Goal: Information Seeking & Learning: Learn about a topic

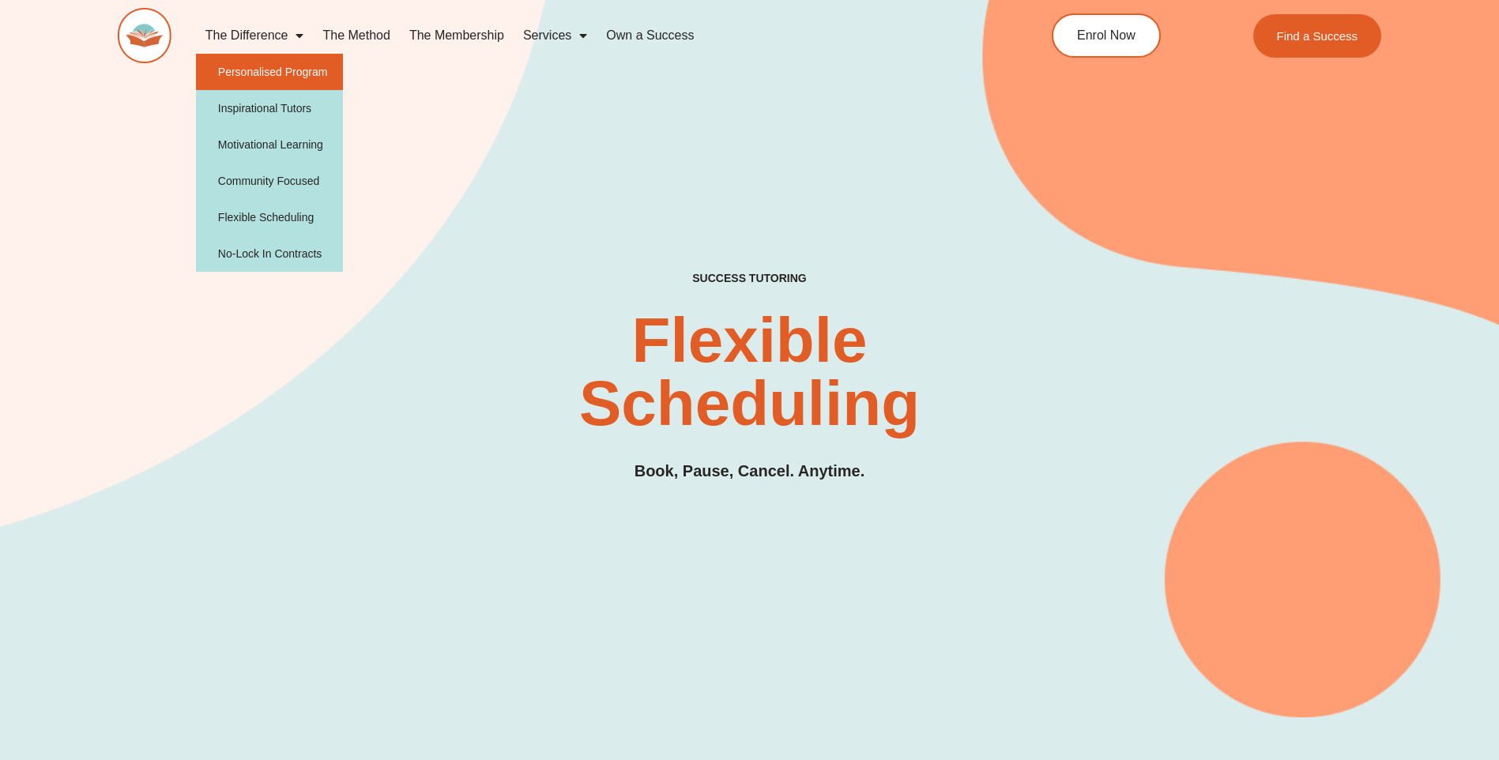
click at [270, 68] on link "Personalised Program" at bounding box center [270, 72] width 148 height 36
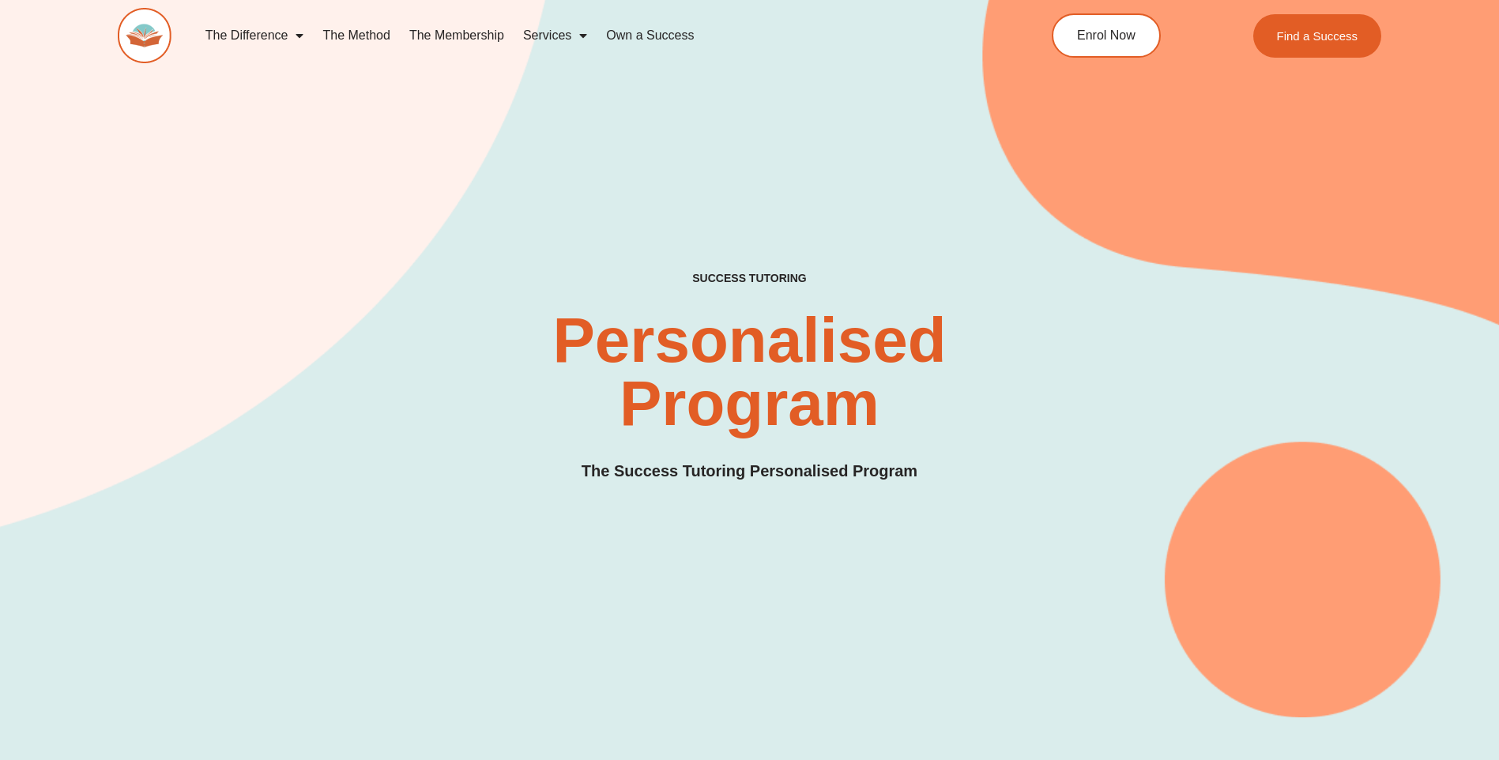
click at [341, 32] on link "The Method" at bounding box center [356, 35] width 86 height 36
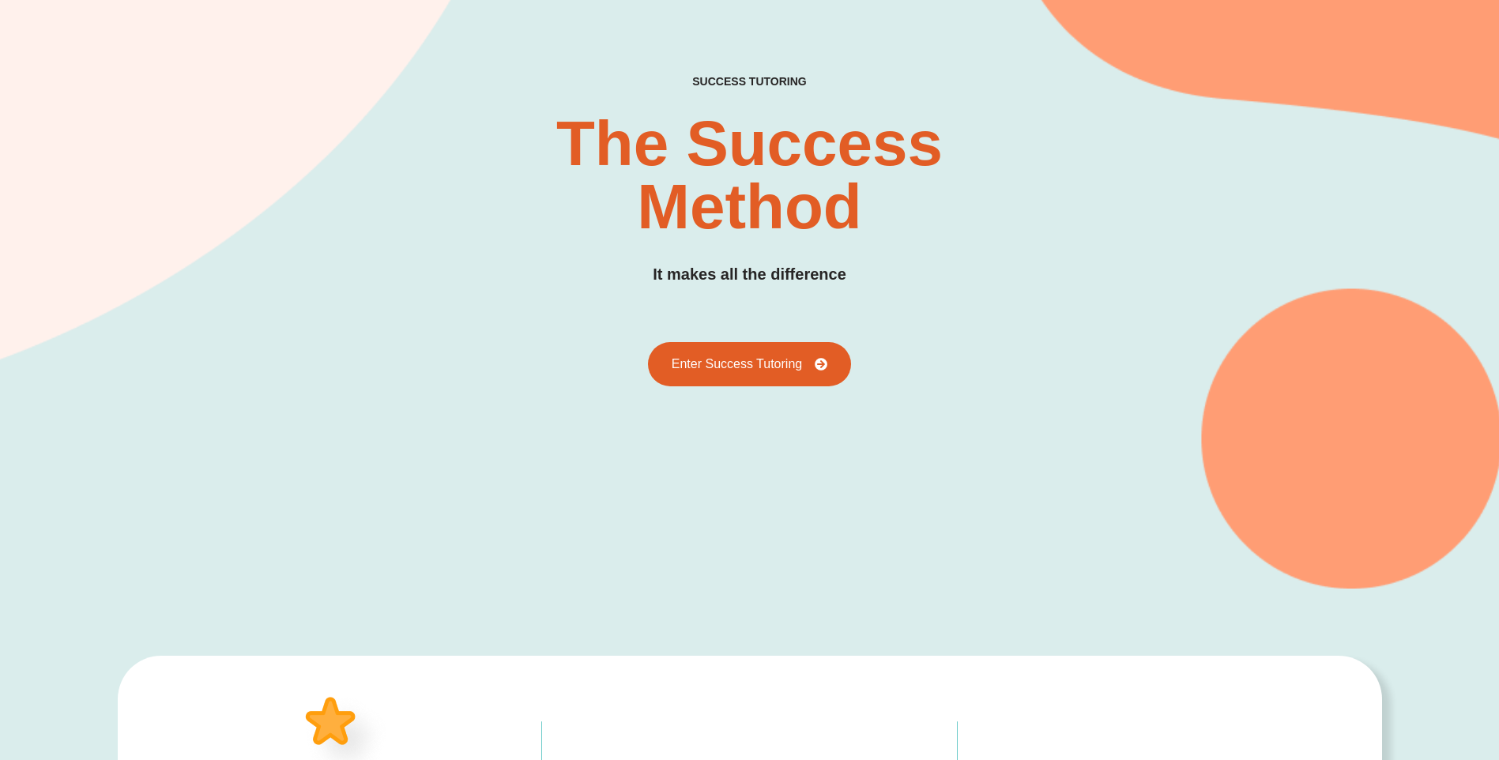
scroll to position [237, 0]
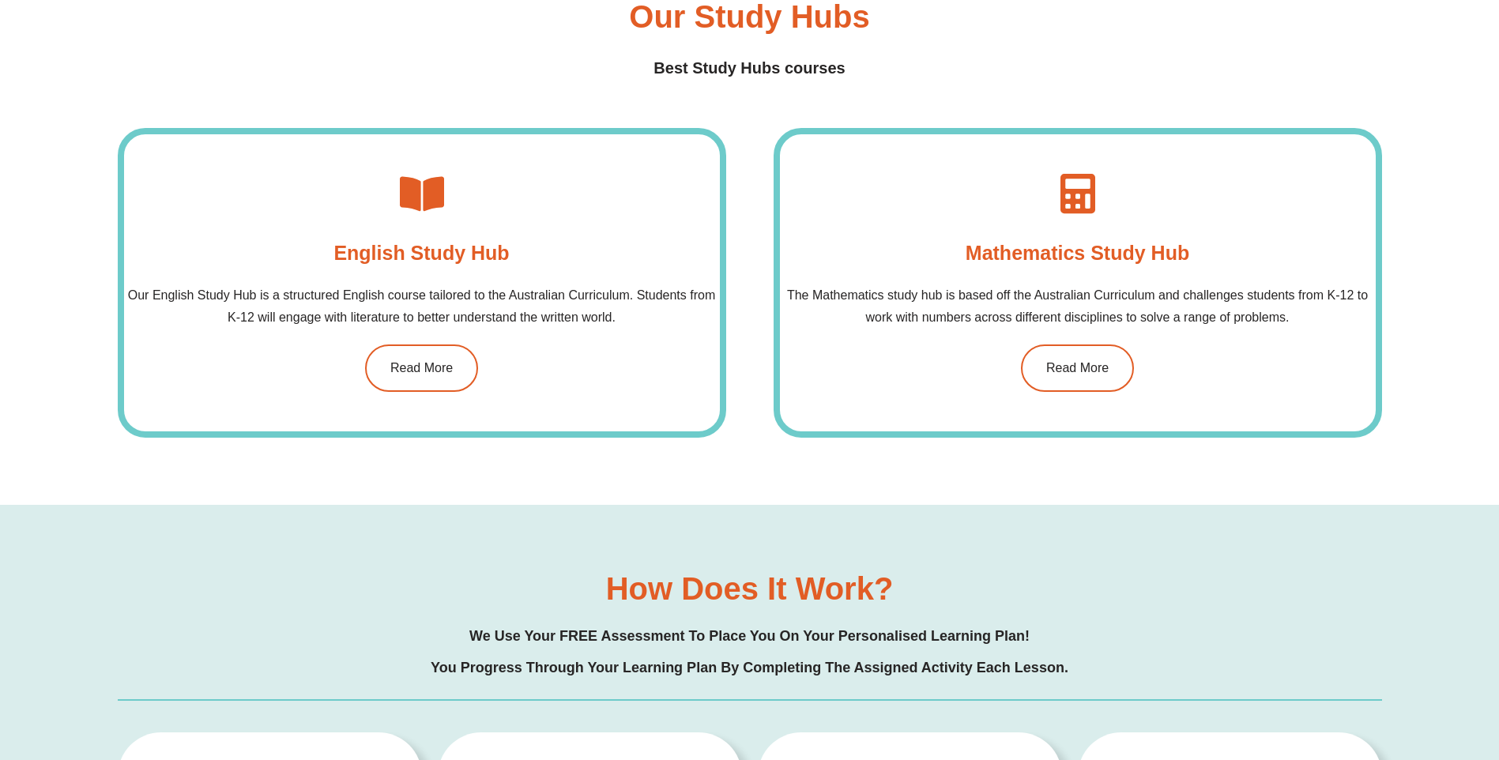
scroll to position [1343, 0]
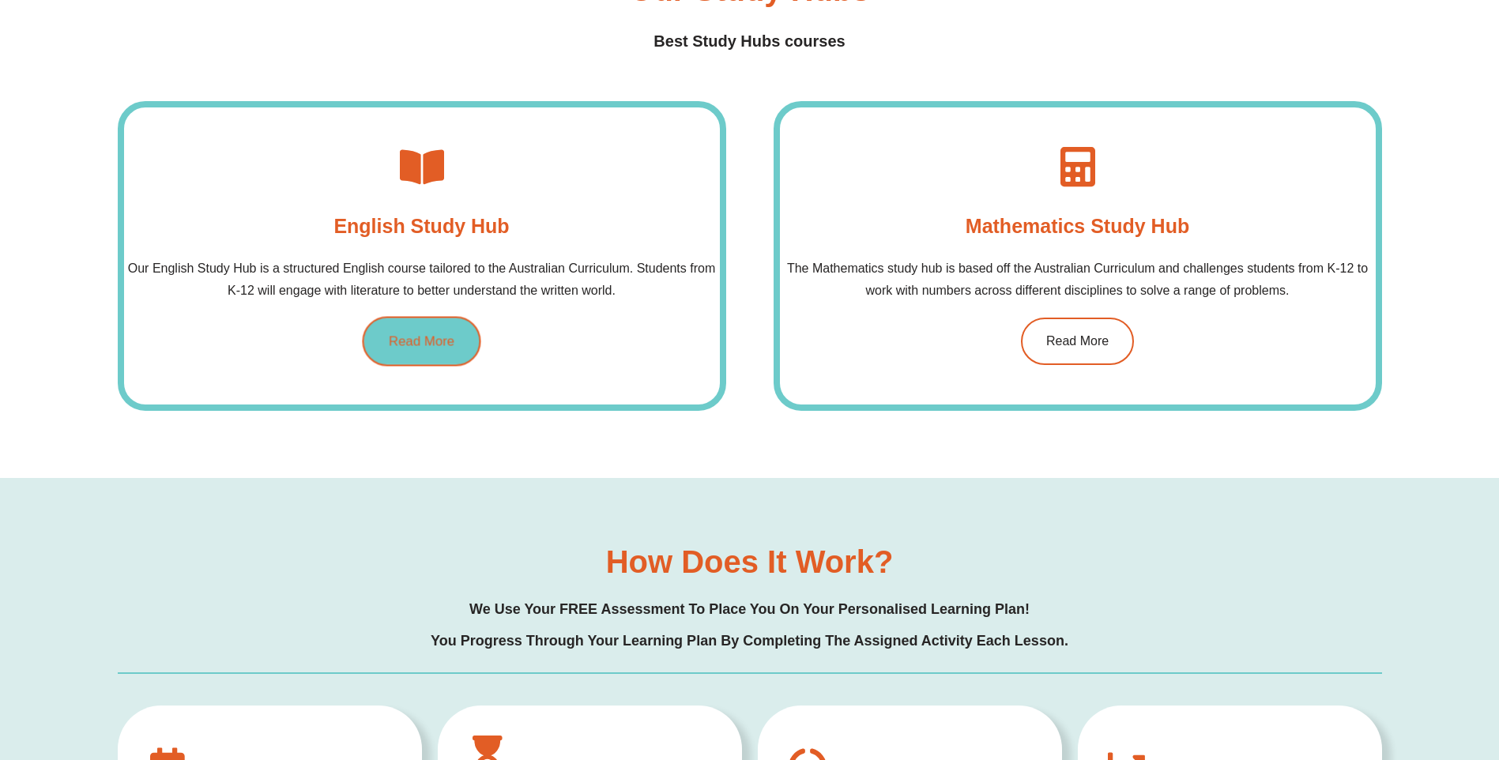
click at [439, 339] on span "Read More" at bounding box center [422, 341] width 66 height 13
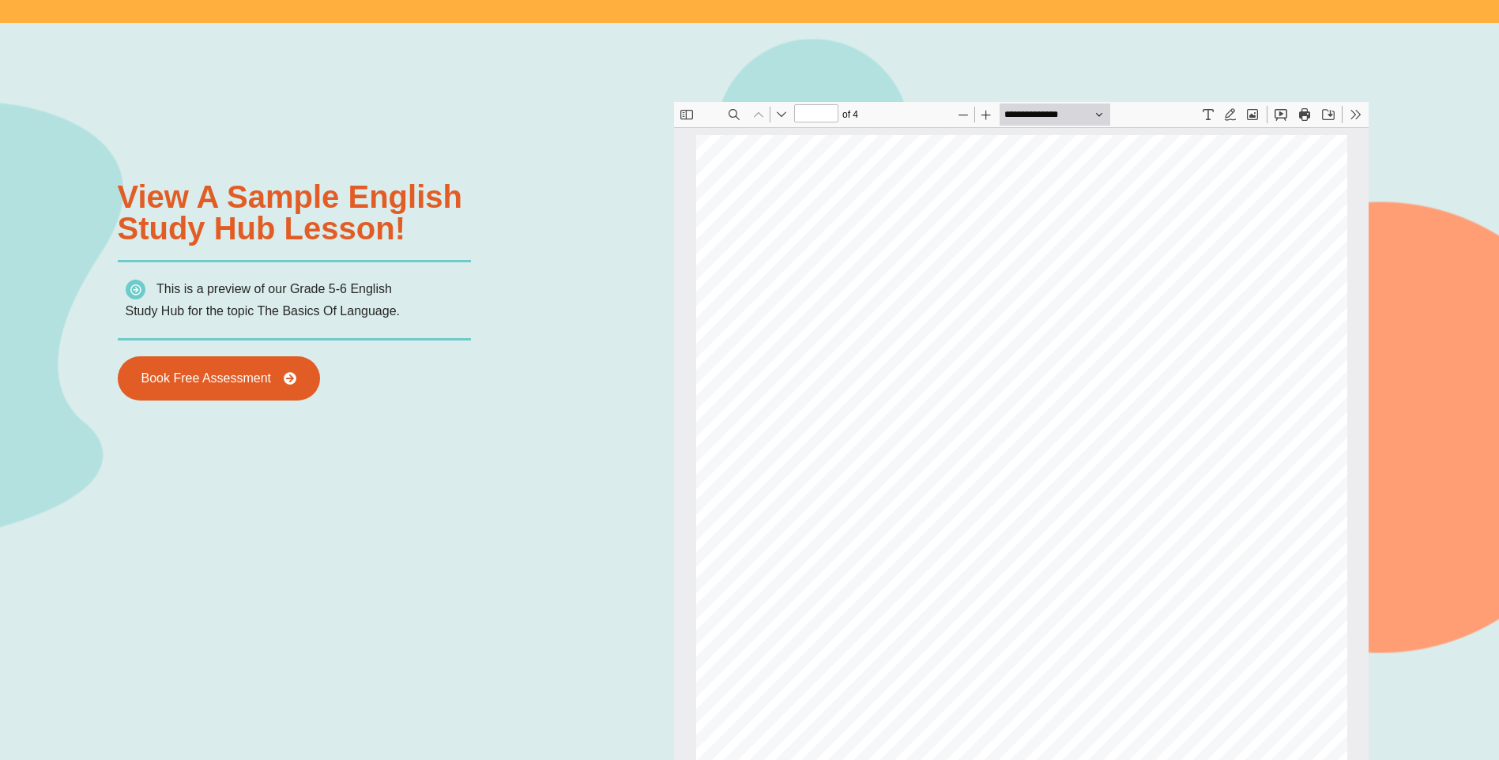
scroll to position [1818, 0]
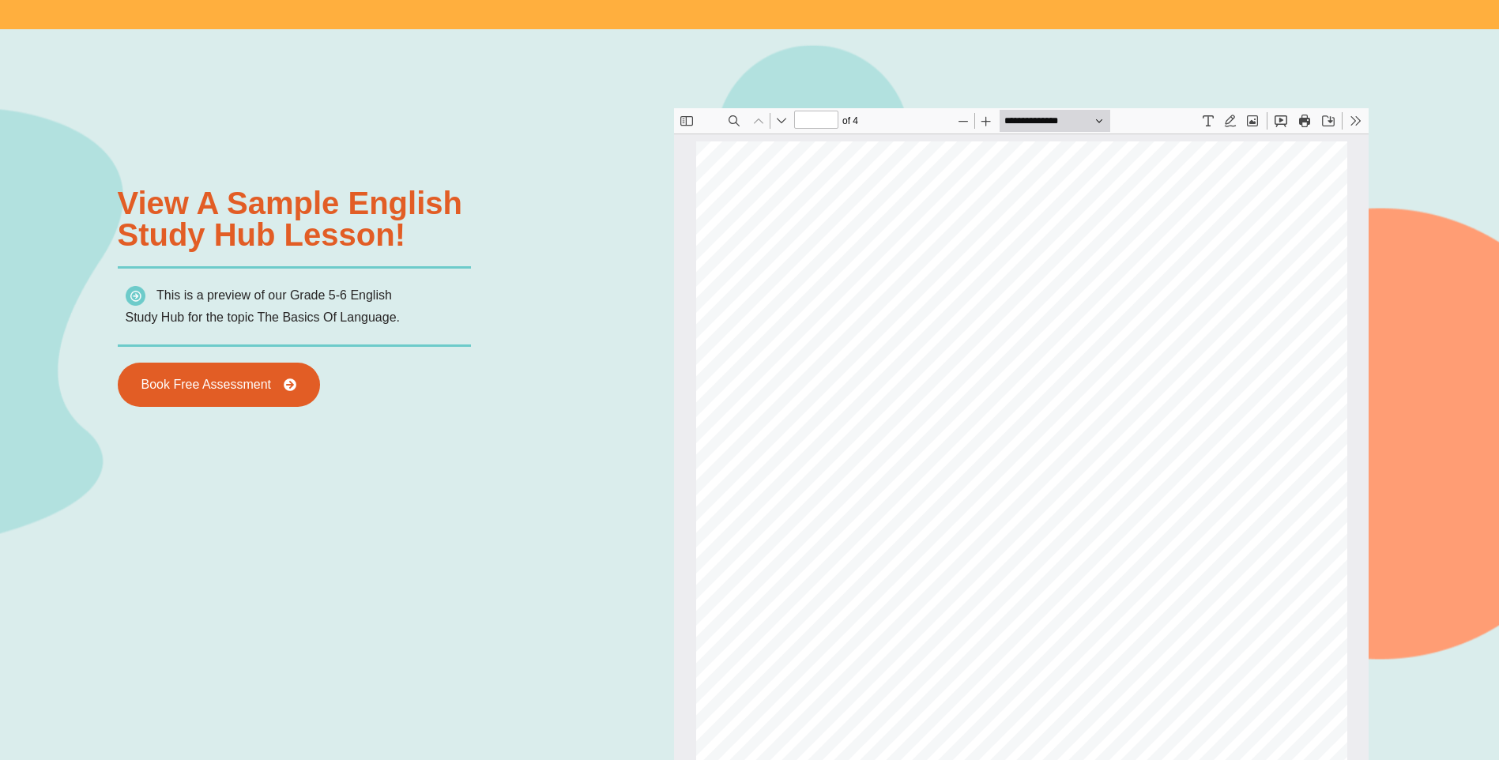
click at [138, 298] on img at bounding box center [136, 296] width 20 height 20
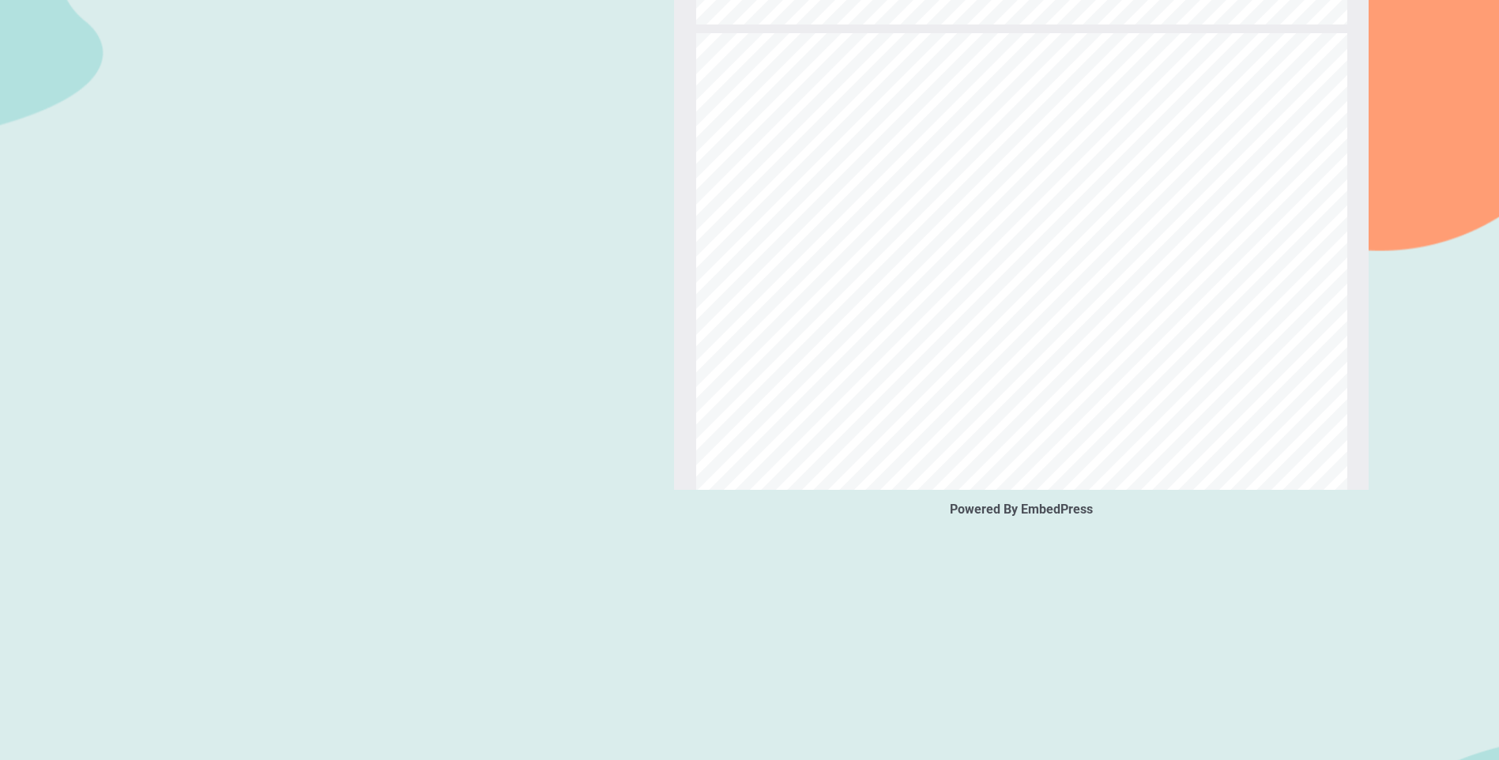
scroll to position [2292, 0]
type input "*"
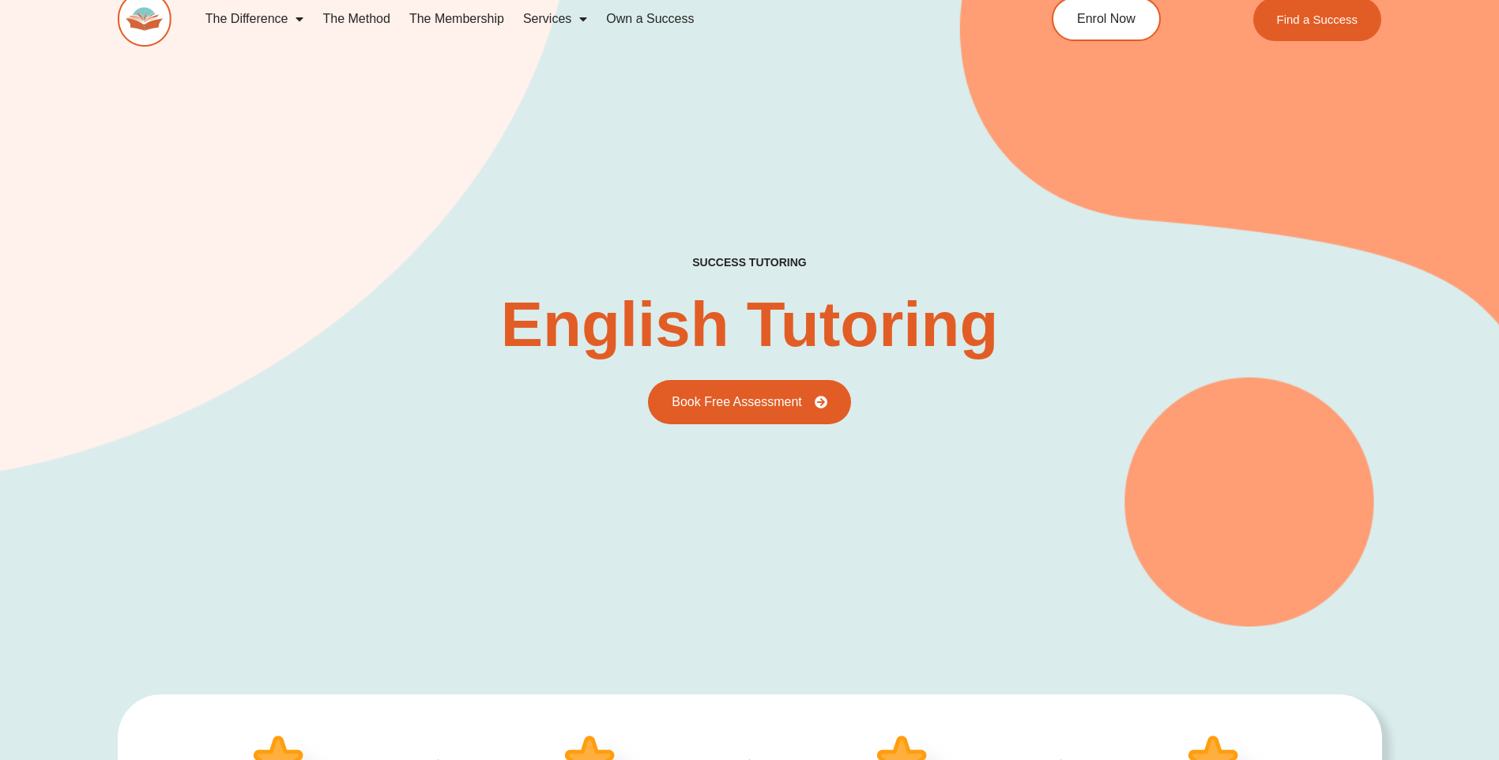
scroll to position [0, 0]
